Goal: Navigation & Orientation: Find specific page/section

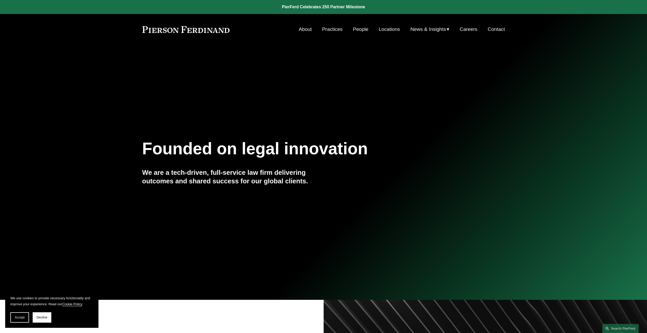
click at [302, 27] on link "About" at bounding box center [305, 29] width 13 height 10
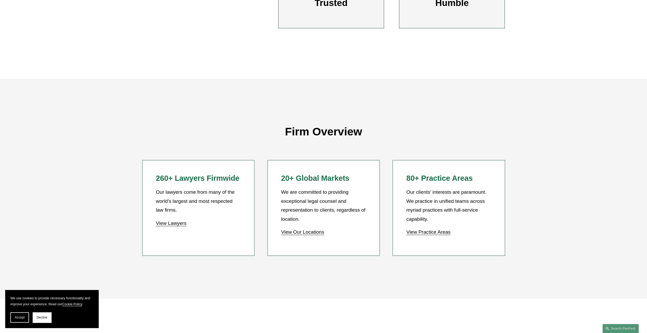
scroll to position [415, 0]
click at [19, 319] on span "Accept" at bounding box center [20, 318] width 10 height 4
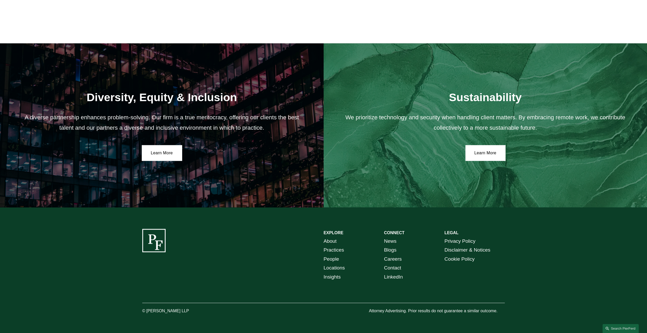
scroll to position [938, 0]
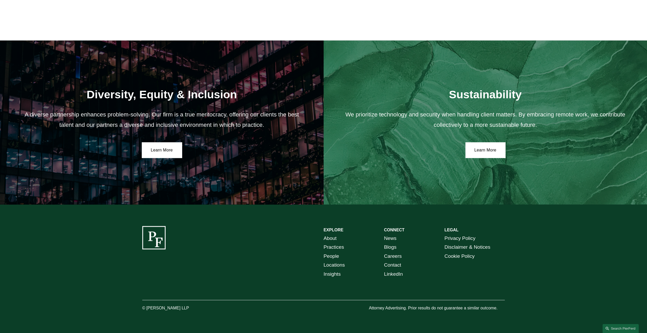
click at [394, 254] on link "Careers" at bounding box center [393, 256] width 18 height 9
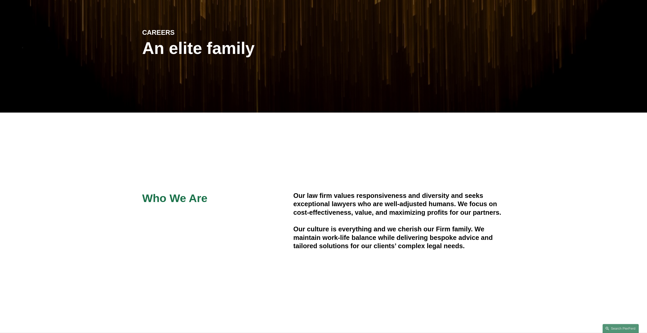
scroll to position [26, 0]
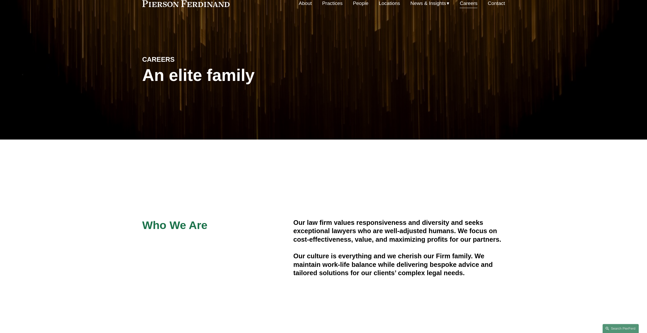
click at [500, 4] on link "Contact" at bounding box center [496, 3] width 17 height 10
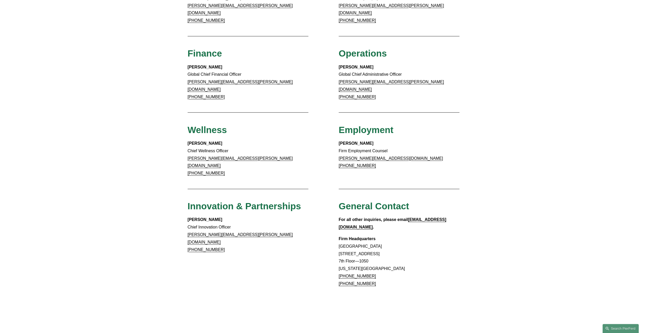
scroll to position [418, 0]
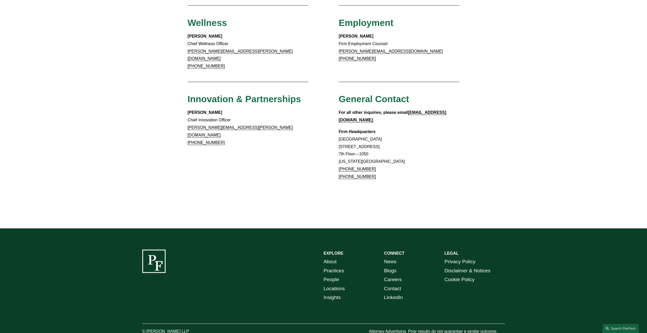
click at [334, 257] on link "About" at bounding box center [330, 261] width 13 height 9
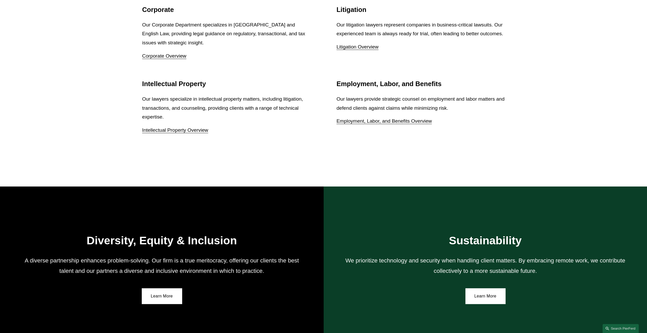
scroll to position [830, 0]
